Goal: Obtain resource: Obtain resource

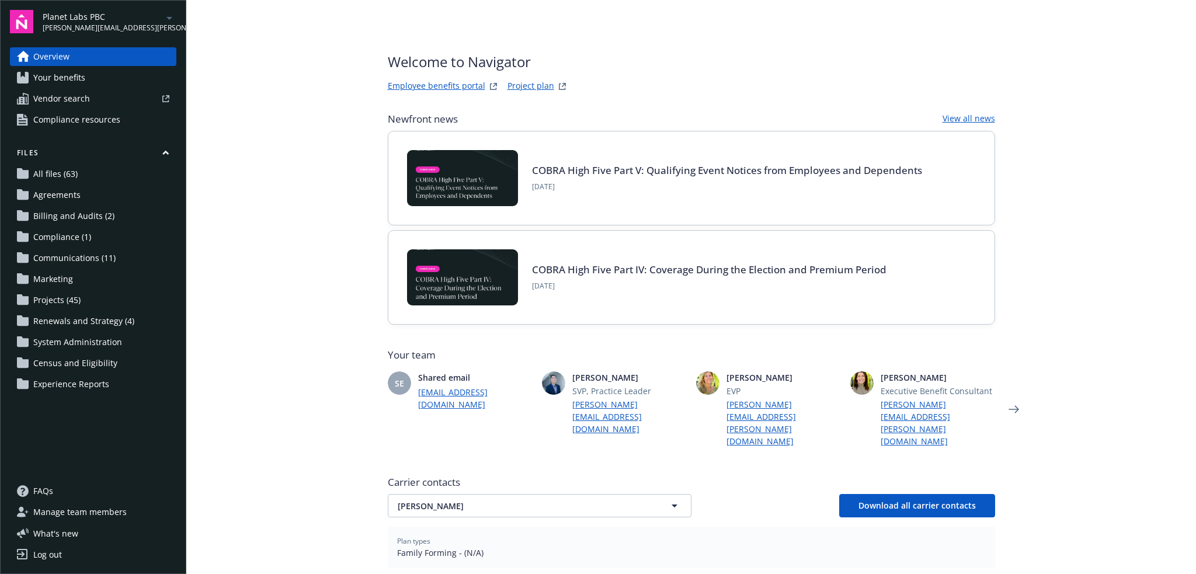
click at [172, 15] on icon "arrowDropDown" at bounding box center [169, 18] width 14 height 14
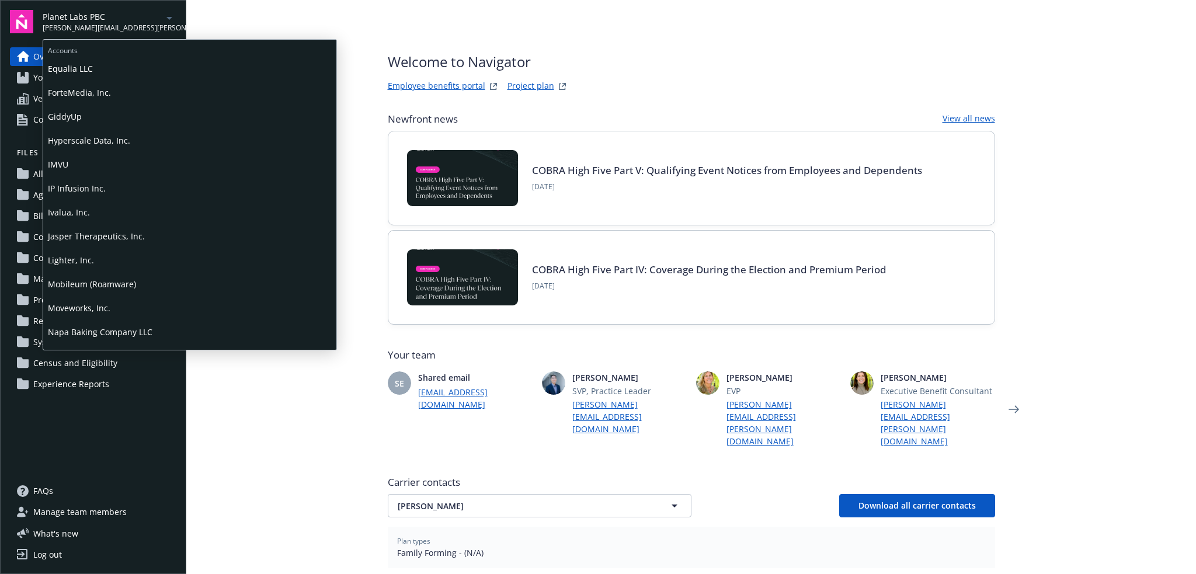
scroll to position [428, 0]
click at [109, 194] on span "IP Infusion Inc." at bounding box center [190, 192] width 284 height 24
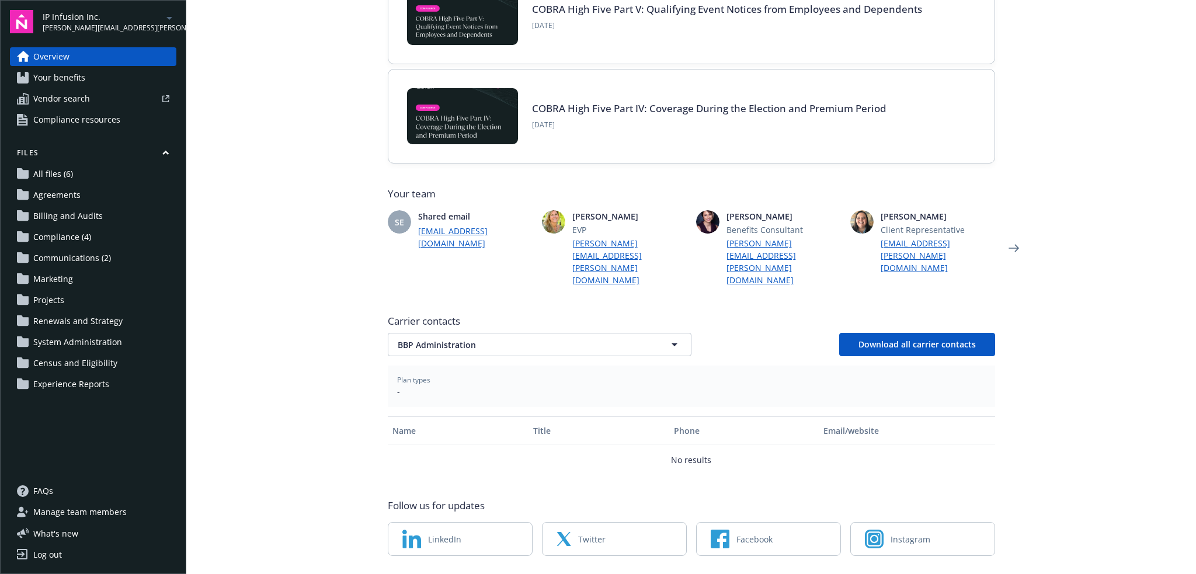
scroll to position [170, 0]
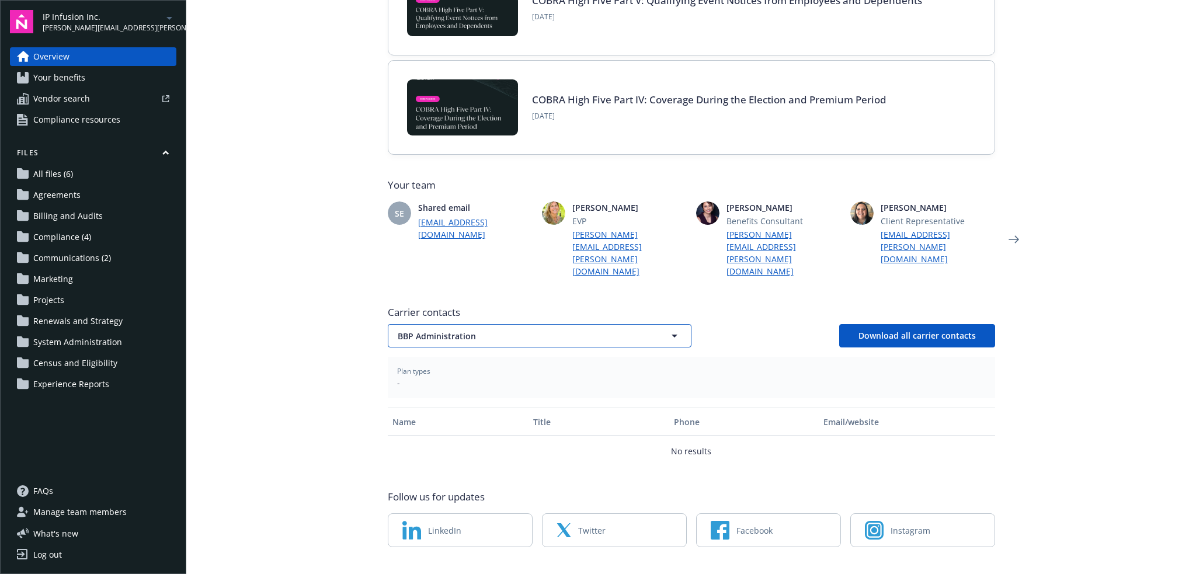
click at [529, 324] on button "BBP Administration" at bounding box center [540, 335] width 304 height 23
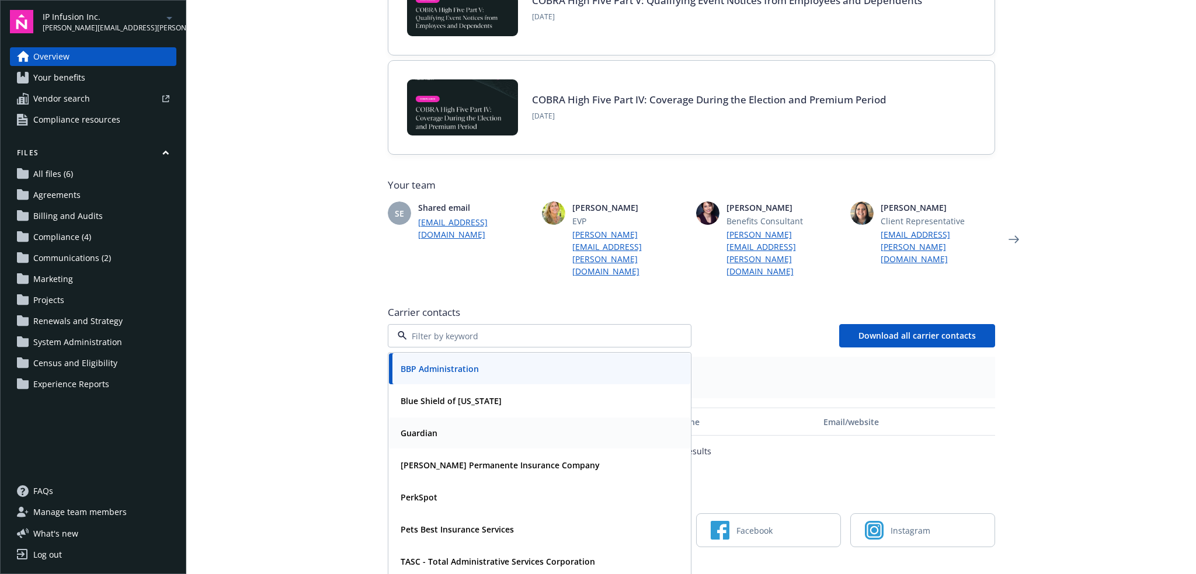
click at [412, 427] on strong "Guardian" at bounding box center [418, 432] width 37 height 11
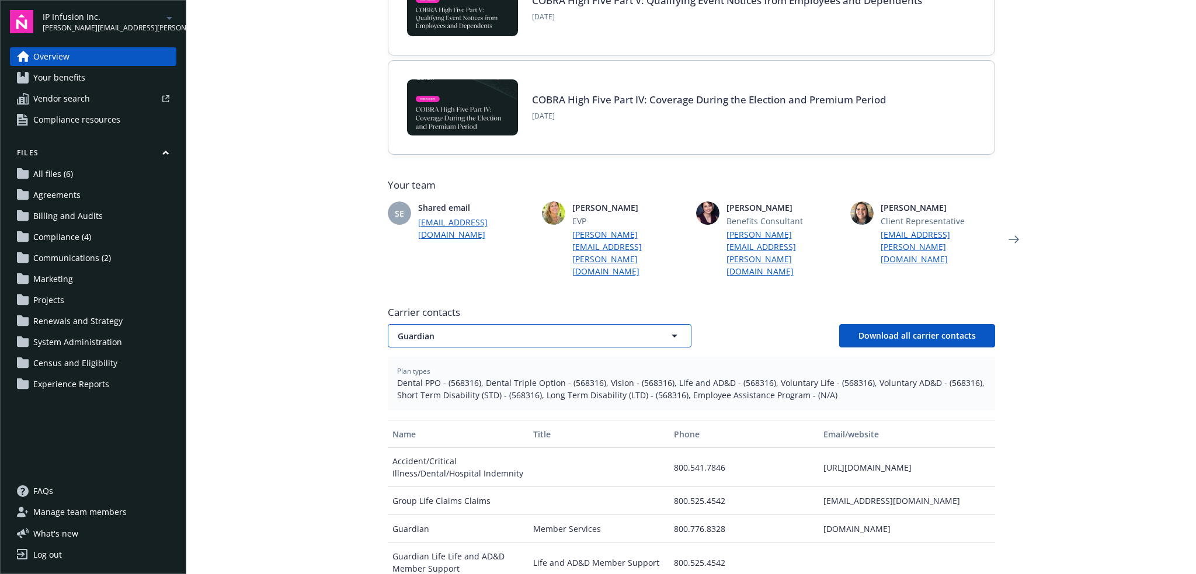
click at [671, 334] on icon "button" at bounding box center [674, 335] width 6 height 3
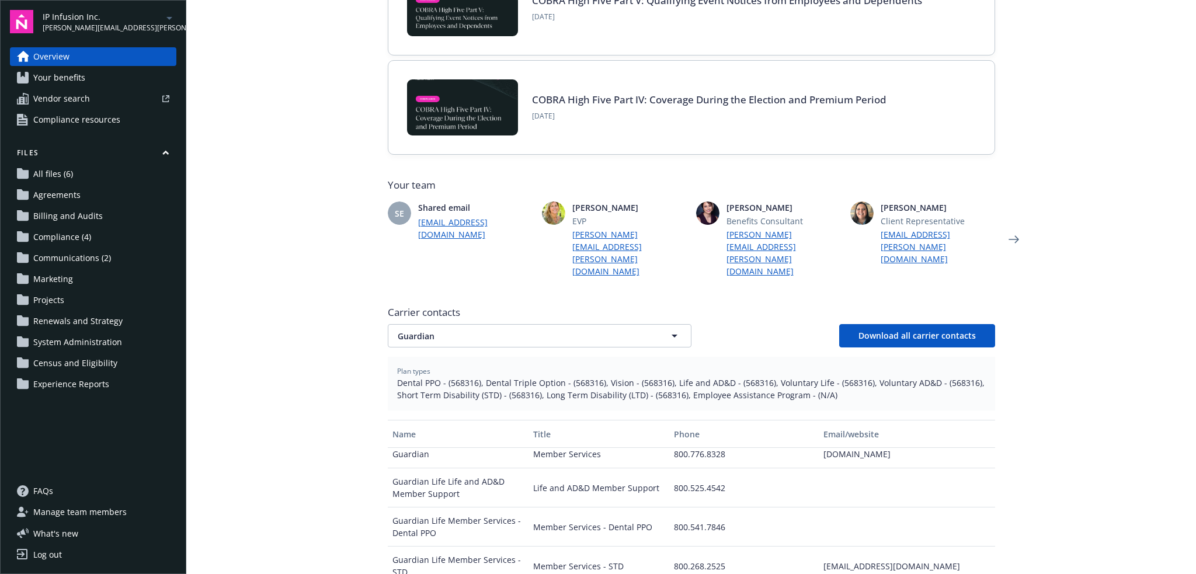
scroll to position [384, 0]
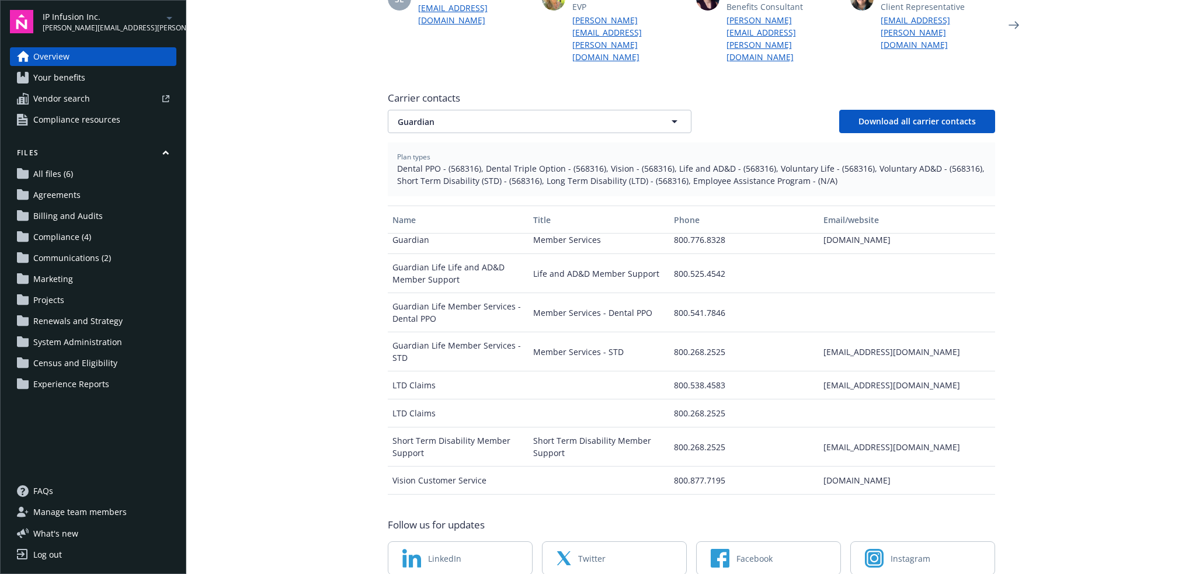
click at [448, 466] on div "Vision Customer Service" at bounding box center [458, 480] width 141 height 28
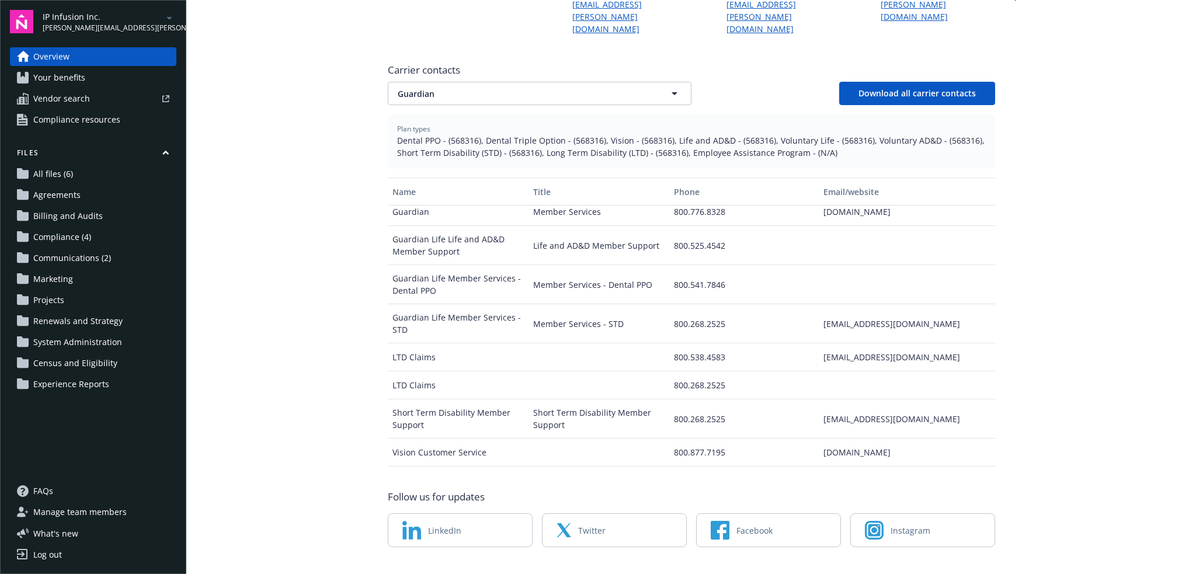
scroll to position [198, 0]
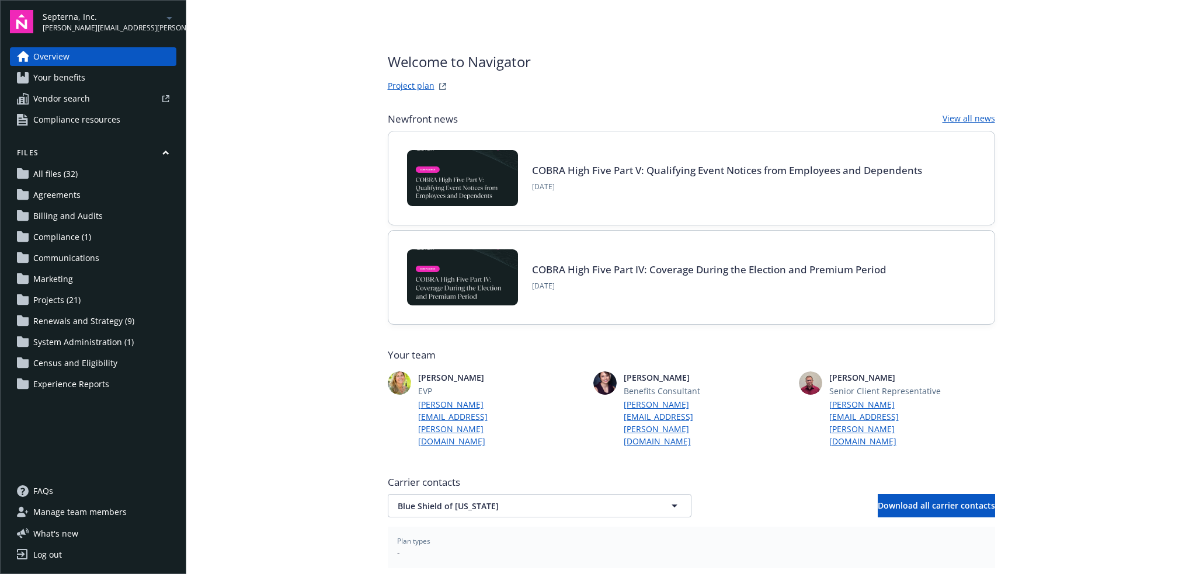
click at [402, 88] on link "Project plan" at bounding box center [411, 86] width 47 height 14
